Goal: Task Accomplishment & Management: Use online tool/utility

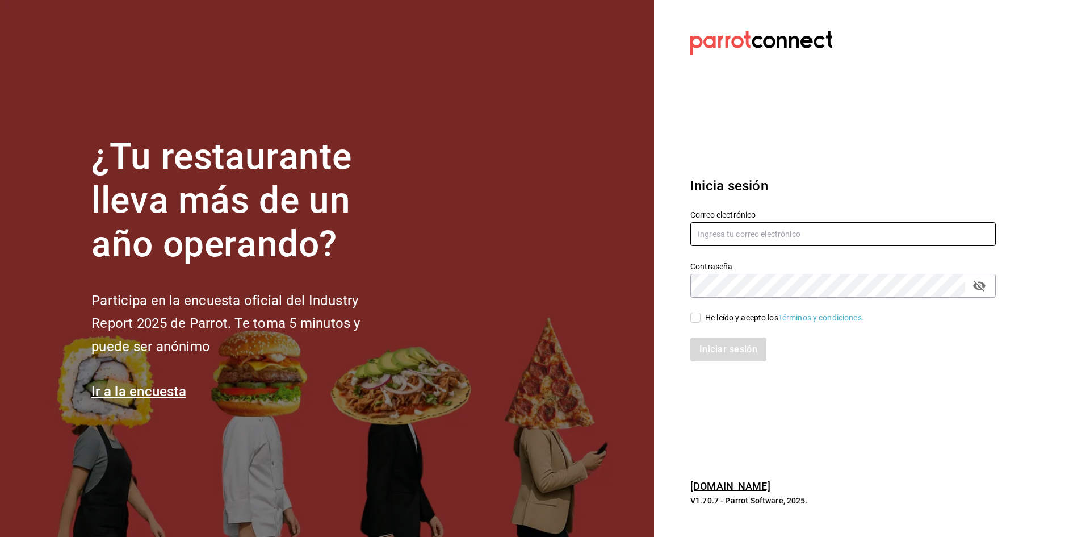
click at [748, 231] on input "text" at bounding box center [842, 234] width 305 height 24
click at [758, 232] on input "text" at bounding box center [842, 234] width 305 height 24
paste input "antonio.pena@alpura.com"
type input "antonio.pena@alpura.com"
click at [708, 316] on div "He leído y acepto los Términos y condiciones." at bounding box center [784, 318] width 159 height 12
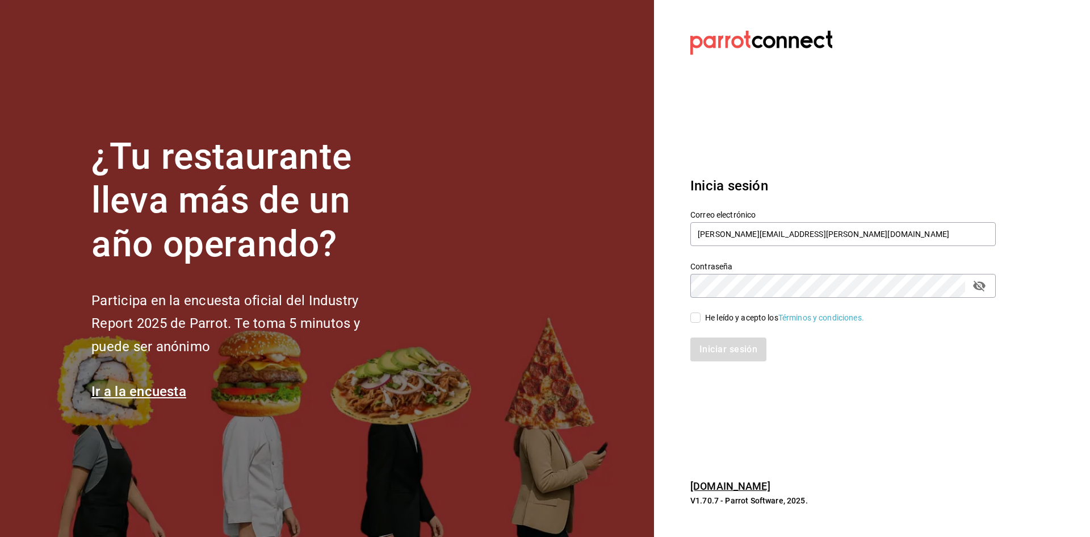
click at [701, 316] on input "He leído y acepto los Términos y condiciones." at bounding box center [695, 317] width 10 height 10
checkbox input "true"
click at [724, 353] on button "Iniciar sesión" at bounding box center [728, 349] width 77 height 24
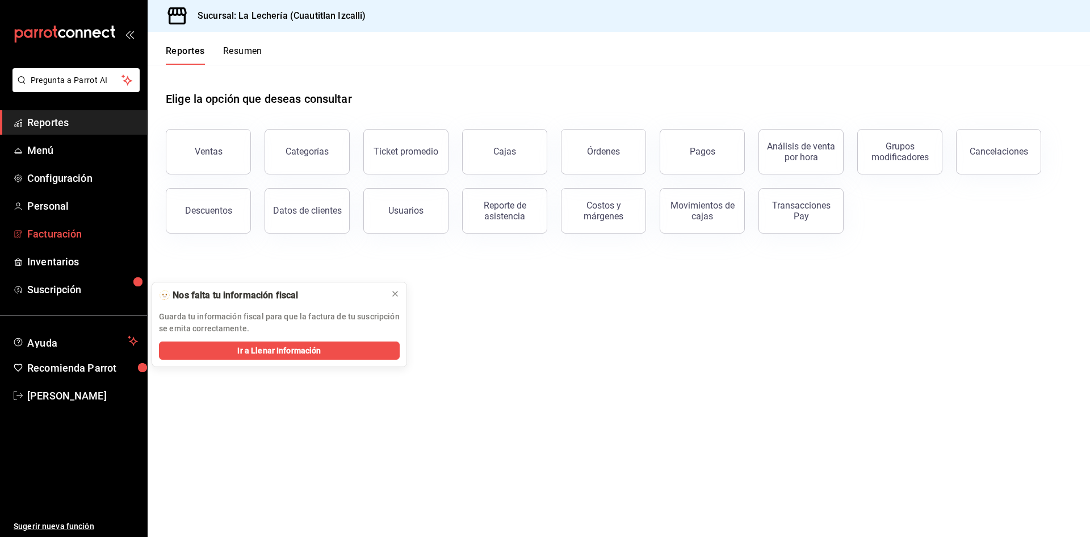
click at [87, 233] on span "Facturación" at bounding box center [82, 233] width 111 height 15
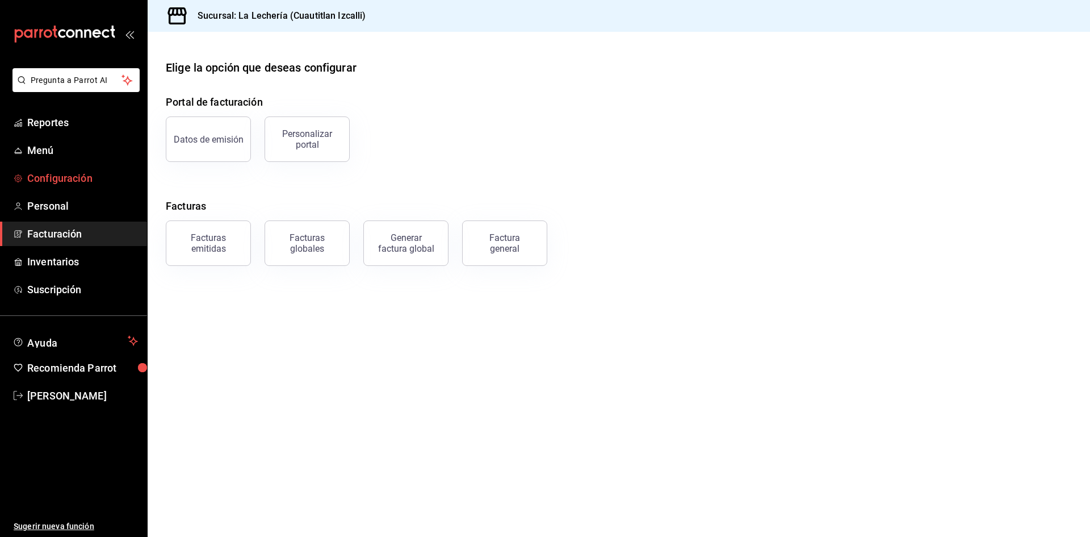
click at [80, 179] on span "Configuración" at bounding box center [82, 177] width 111 height 15
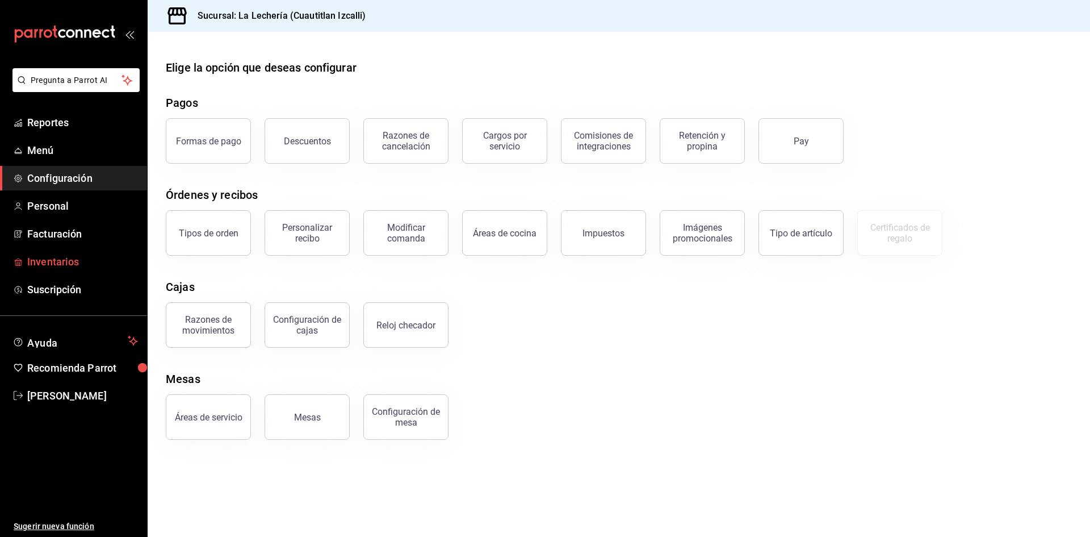
click at [66, 261] on span "Inventarios" at bounding box center [82, 261] width 111 height 15
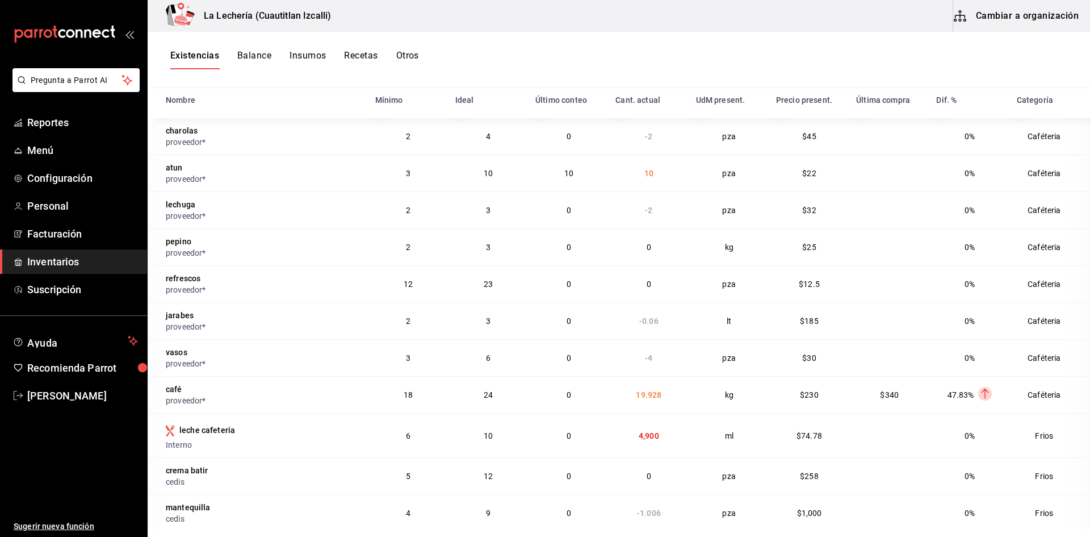
click at [359, 55] on button "Recetas" at bounding box center [361, 59] width 34 height 19
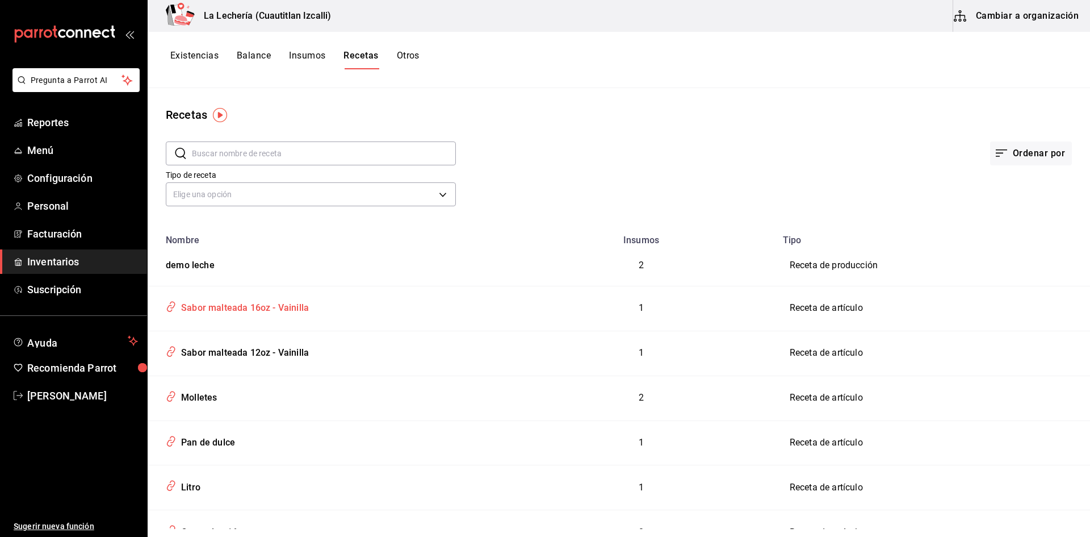
click at [224, 309] on div "Sabor malteada 16oz - Vainilla" at bounding box center [243, 306] width 132 height 18
